Goal: Information Seeking & Learning: Learn about a topic

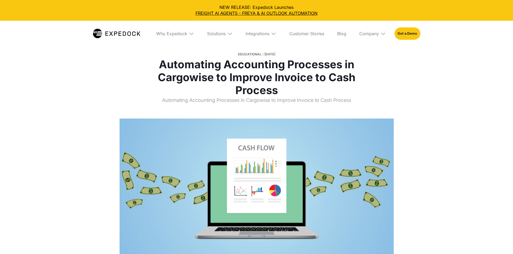
select select
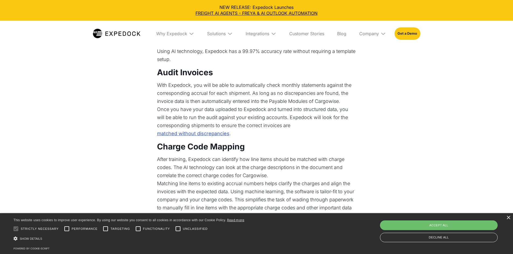
scroll to position [673, 0]
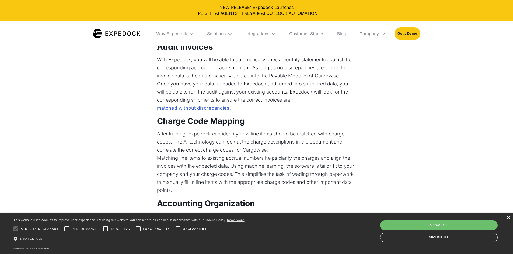
click at [508, 219] on div "×" at bounding box center [508, 218] width 4 height 4
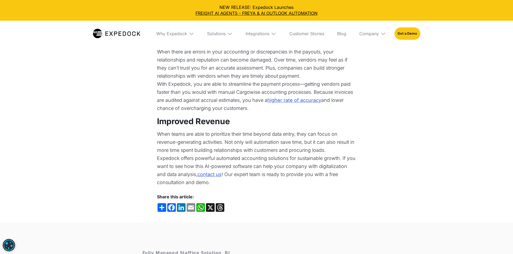
scroll to position [1453, 0]
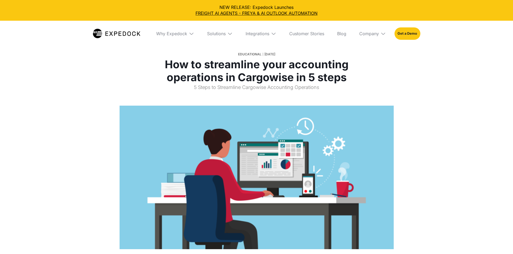
select select
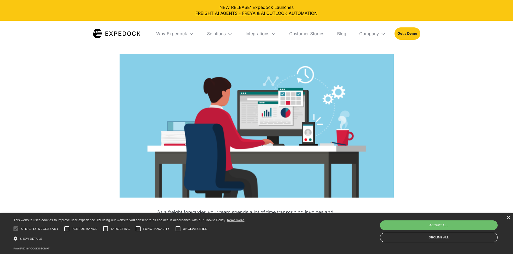
scroll to position [81, 0]
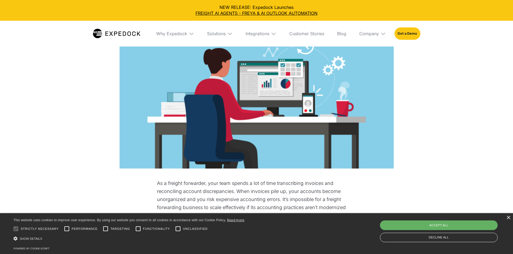
click at [450, 226] on div "Accept all" at bounding box center [439, 226] width 118 height 10
checkbox input "true"
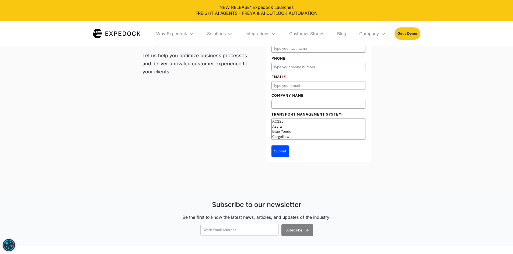
scroll to position [1480, 0]
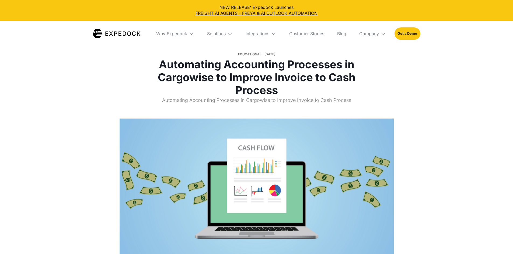
select select
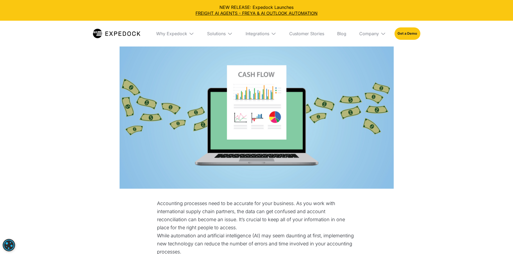
scroll to position [161, 0]
